Goal: Navigation & Orientation: Find specific page/section

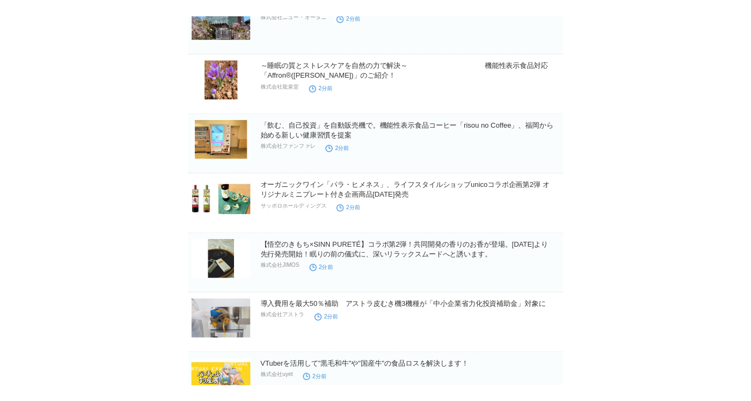
scroll to position [290, 0]
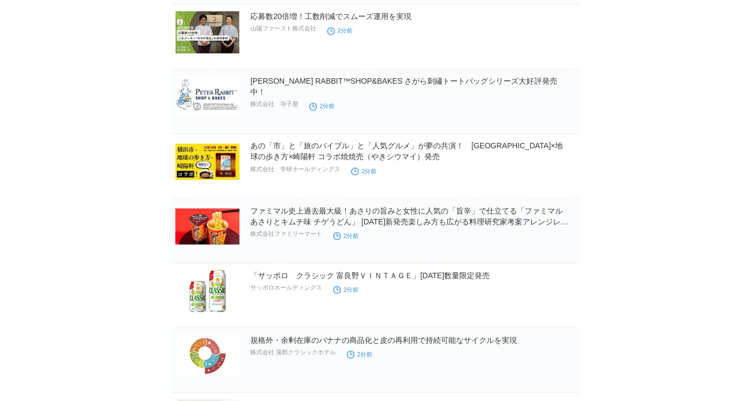
scroll to position [797, 0]
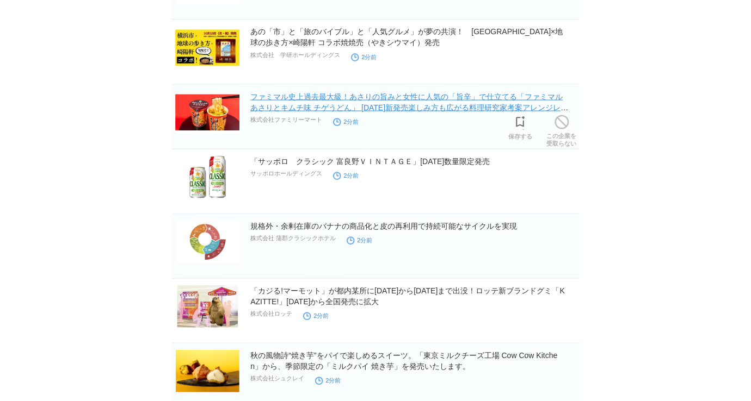
click at [359, 105] on link "ファミマル史上過去最大級！あさりの旨みと女性に人気の「旨辛」で仕立てる「ファミマル あさりとキムチ味 チゲうどん」 [DATE]新発売楽しみ方も広がる料理研究…" at bounding box center [409, 107] width 318 height 30
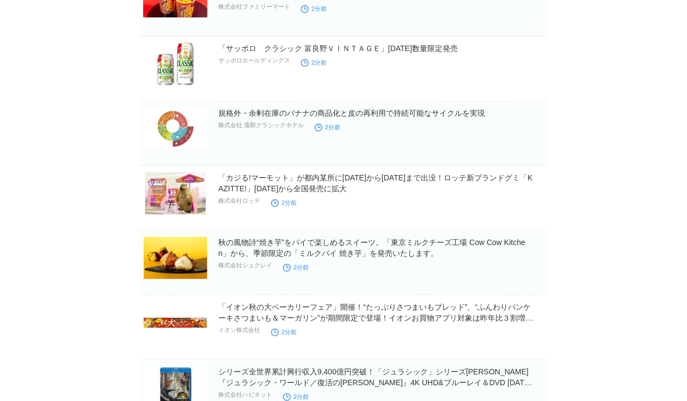
scroll to position [943, 0]
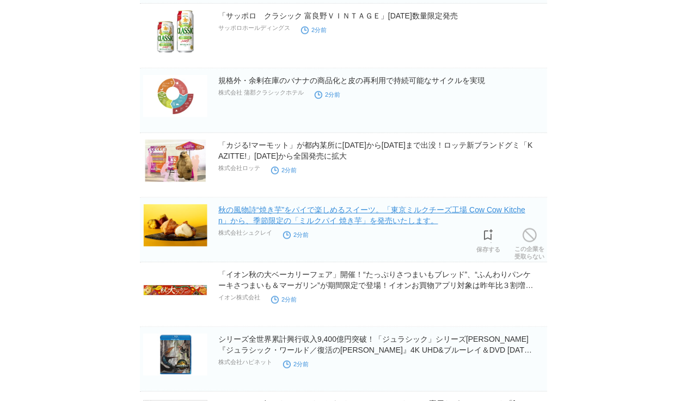
click at [374, 217] on link "秋の風物詩“焼き芋”をパイで楽しめるスイーツ。「東京ミルクチーズ工場 Cow Cow Kitchen」から、季節限定の「ミルクパイ 焼き芋」を発売いたします。" at bounding box center [371, 216] width 307 height 20
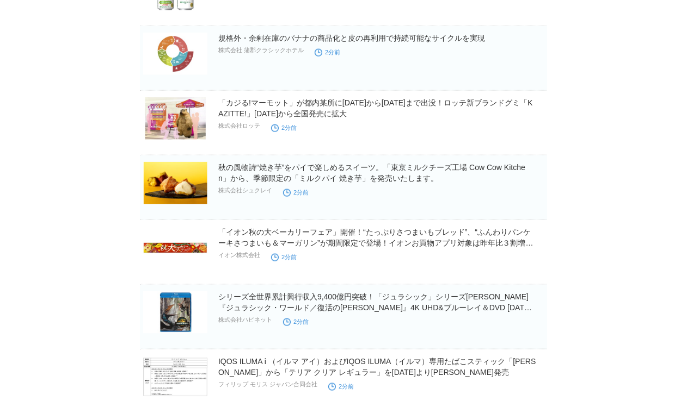
scroll to position [1015, 0]
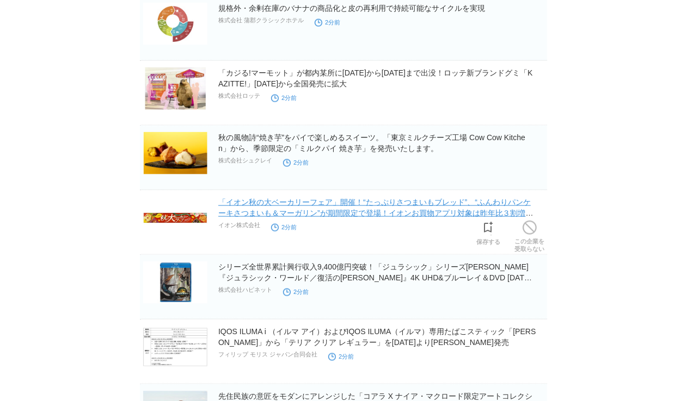
click at [448, 215] on link "「イオン秋の大ベーカリーフェア」開催！“たっぷりさつまいもブレッド”、“ふんわりパンケーキさつまいも＆マーガリン”が期間限定で登場！イオンお買物アプリ対象は昨…" at bounding box center [375, 213] width 315 height 30
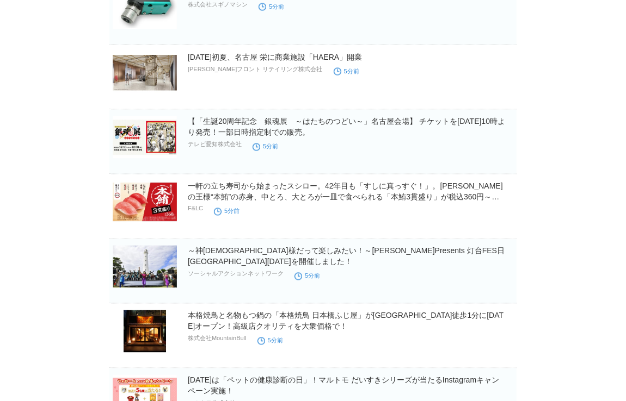
scroll to position [4160, 0]
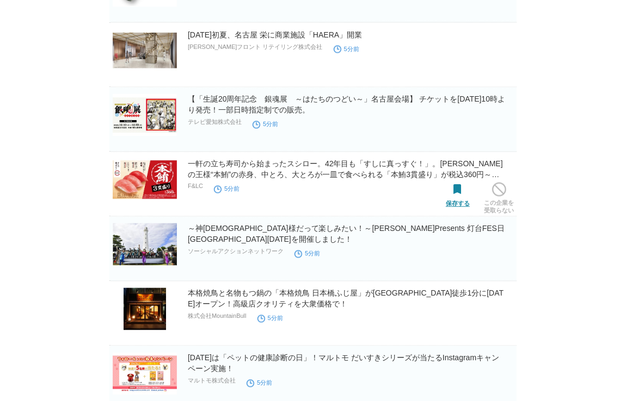
click at [457, 192] on span at bounding box center [457, 190] width 14 height 14
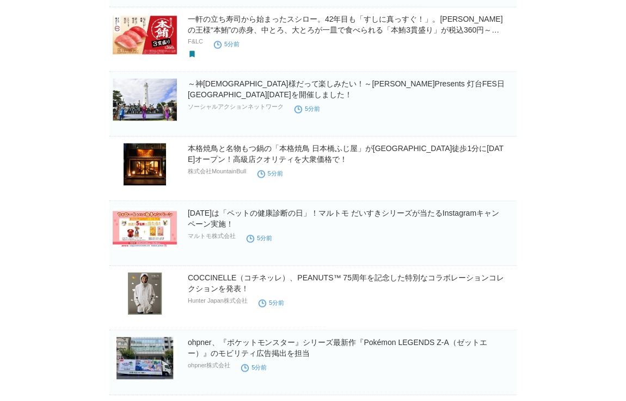
scroll to position [4378, 0]
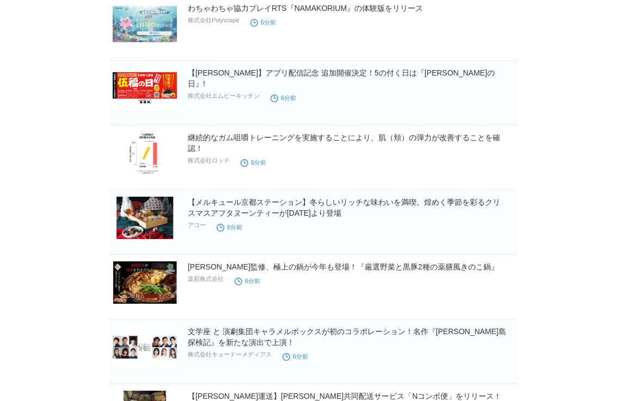
scroll to position [5514, 0]
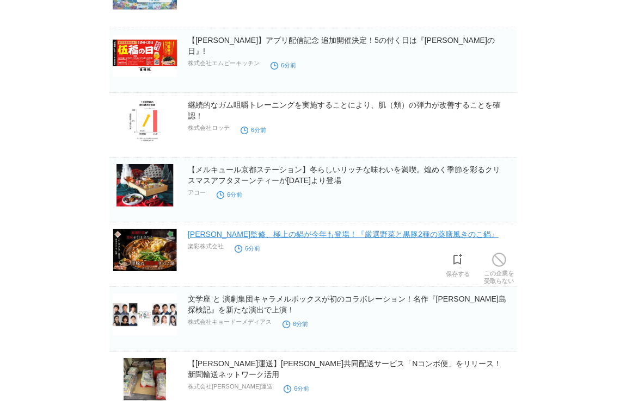
click at [378, 231] on link "熊谷喜八シェフ監修、極上の鍋が今年も登場！『厳選野菜と黒豚2種の薬膳風きのこ鍋』" at bounding box center [343, 234] width 311 height 9
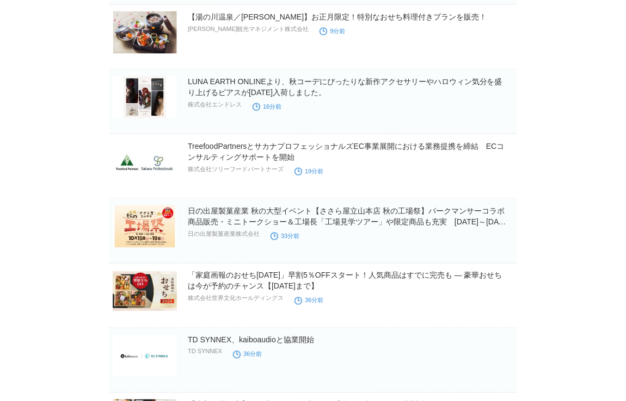
scroll to position [6820, 0]
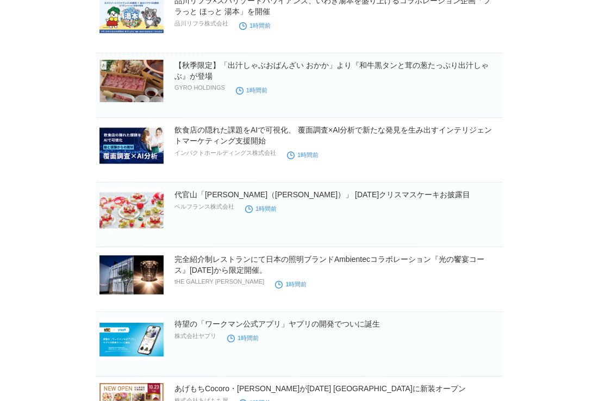
scroll to position [8102, 0]
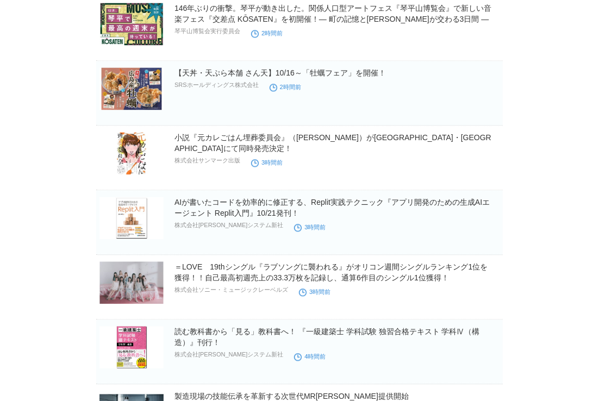
scroll to position [9697, 0]
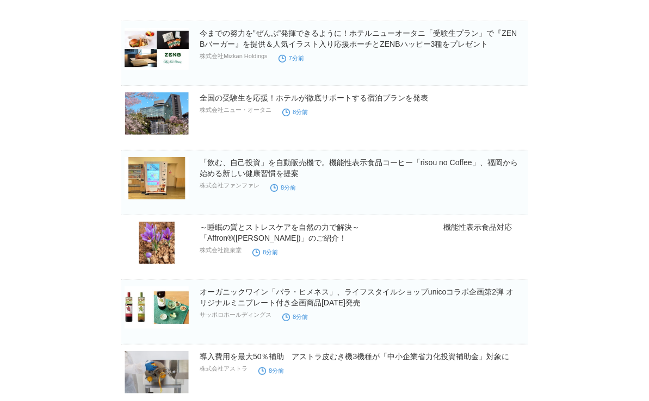
scroll to position [194, 0]
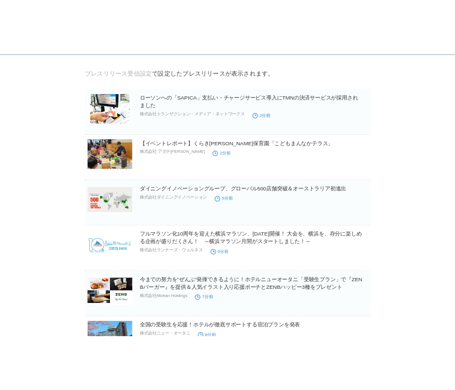
scroll to position [0, 0]
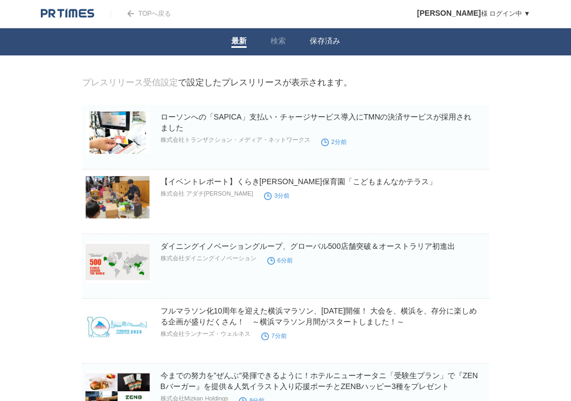
click at [330, 41] on link "保存済み" at bounding box center [325, 41] width 30 height 11
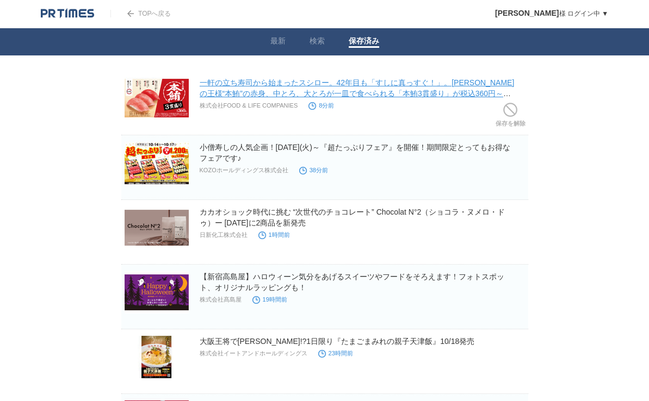
click at [262, 86] on link "一軒の立ち寿司から始まったスシロー。42年目も「すしに真っすぐ！」。[PERSON_NAME]の王様“本鮪”の赤身、中とろ、大とろが一皿で食べられる「本鮪3貫…" at bounding box center [357, 93] width 315 height 30
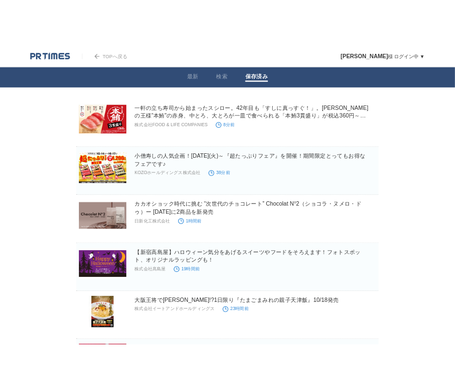
scroll to position [72, 0]
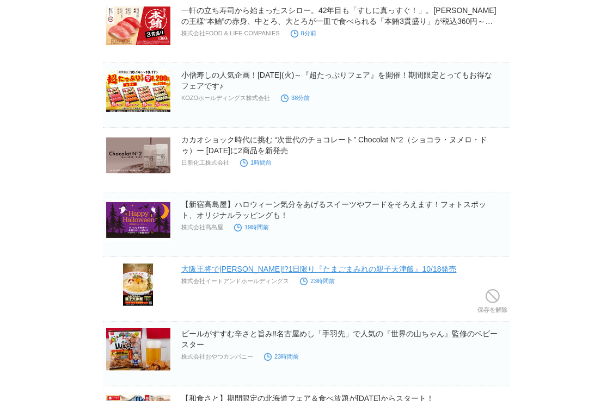
click at [299, 267] on link "大阪王将で[PERSON_NAME]!?1日限り『たまごまみれの親子天津飯』10/18発売" at bounding box center [318, 269] width 275 height 9
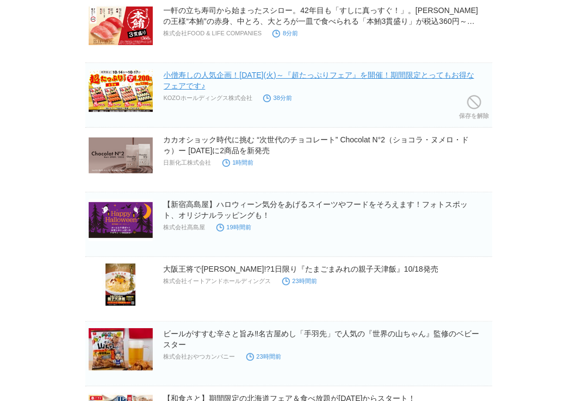
click at [249, 72] on link "小僧寿しの人気企画！[DATE](火)～『超たっぷりフェア』を開催！期間限定とってもお得なフェアです♪" at bounding box center [319, 81] width 311 height 20
